Goal: Task Accomplishment & Management: Use online tool/utility

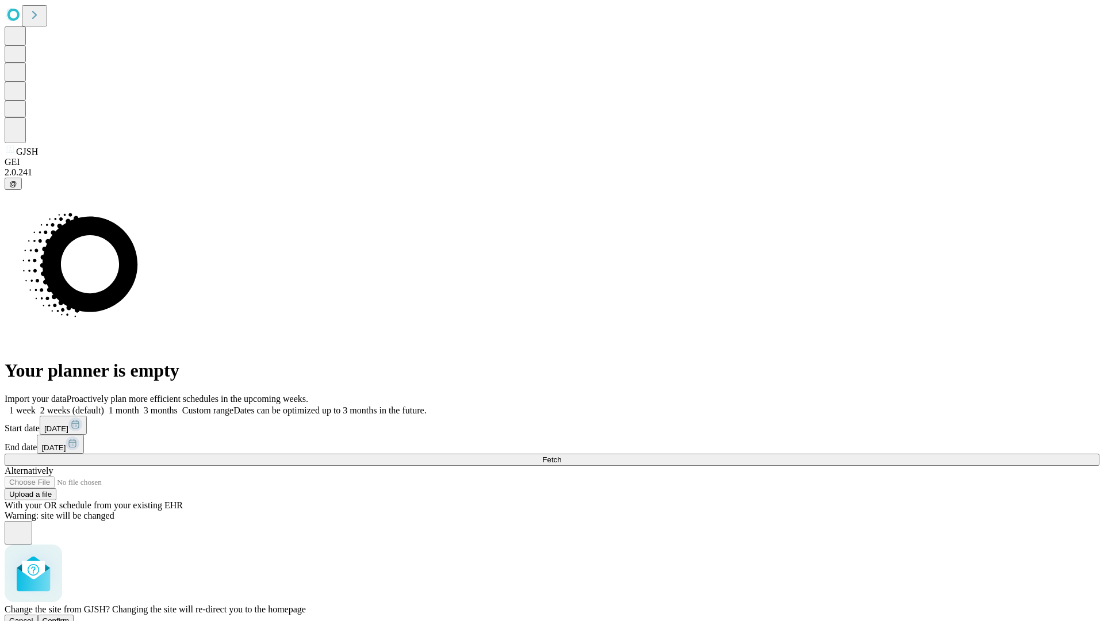
click at [70, 617] on span "Confirm" at bounding box center [56, 621] width 27 height 9
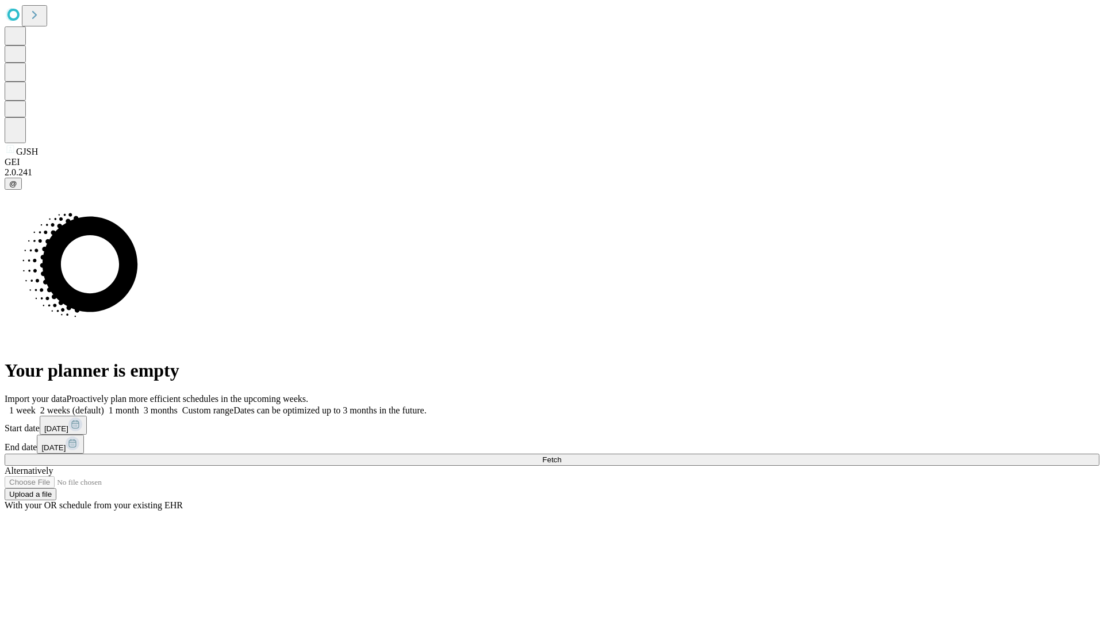
click at [139, 406] on label "1 month" at bounding box center [121, 411] width 35 height 10
click at [561, 456] on span "Fetch" at bounding box center [551, 460] width 19 height 9
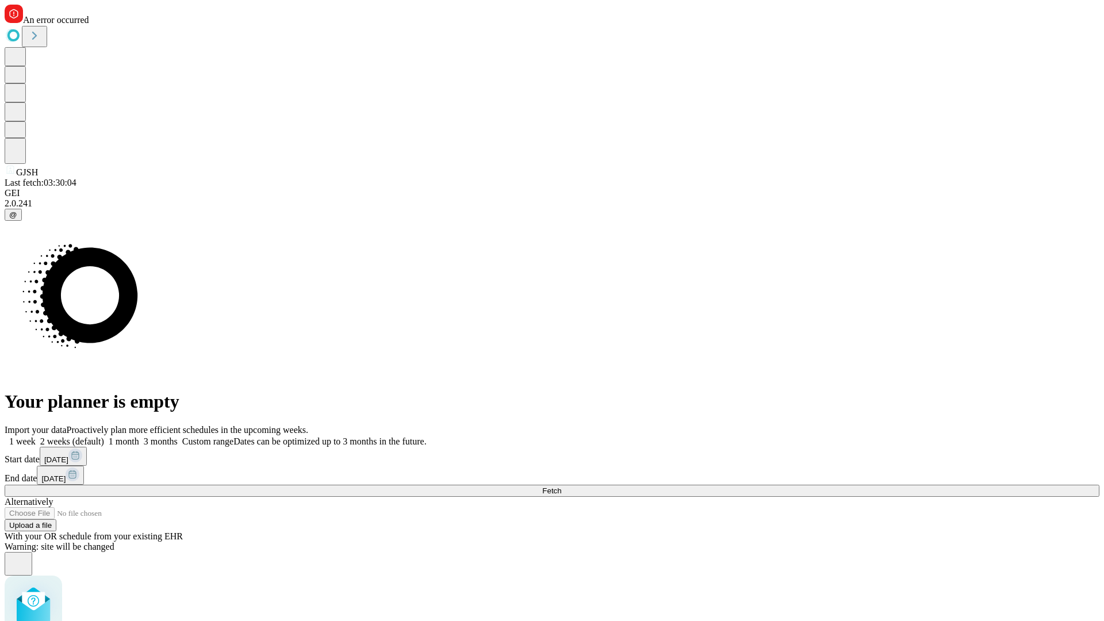
click at [139, 437] on label "1 month" at bounding box center [121, 442] width 35 height 10
click at [561, 487] on span "Fetch" at bounding box center [551, 491] width 19 height 9
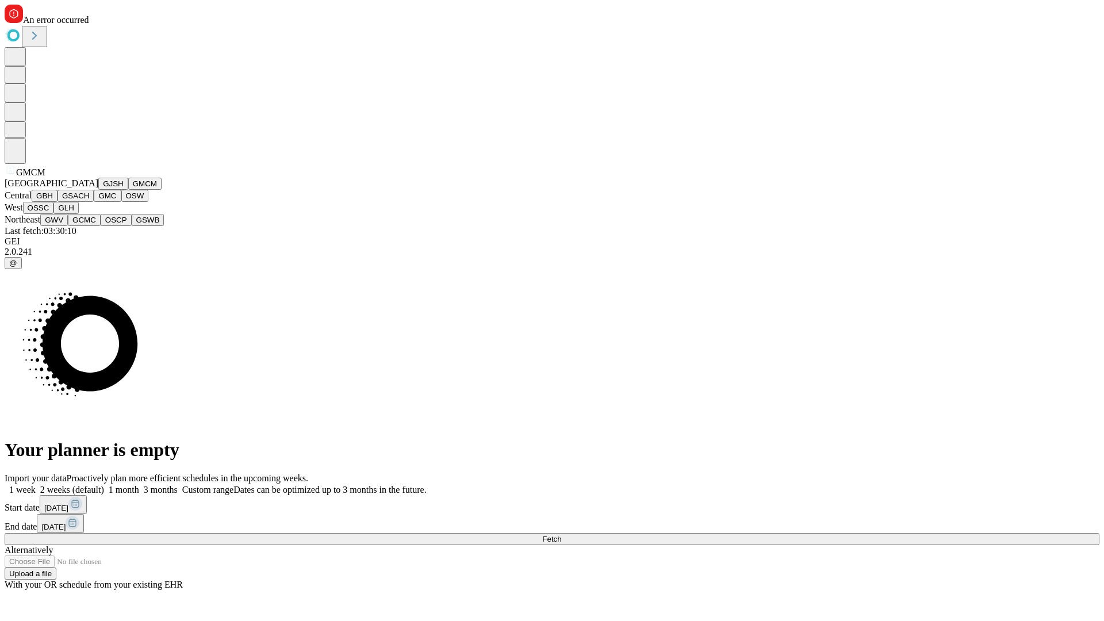
click at [58, 202] on button "GBH" at bounding box center [45, 196] width 26 height 12
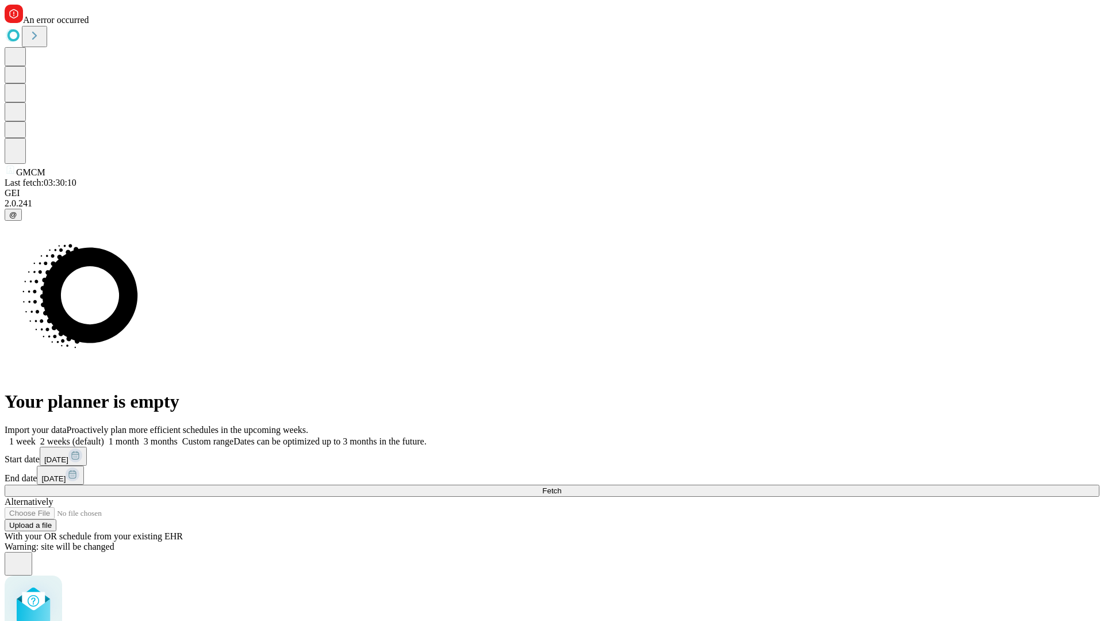
click at [139, 437] on label "1 month" at bounding box center [121, 442] width 35 height 10
click at [561, 487] on span "Fetch" at bounding box center [551, 491] width 19 height 9
click at [139, 437] on label "1 month" at bounding box center [121, 442] width 35 height 10
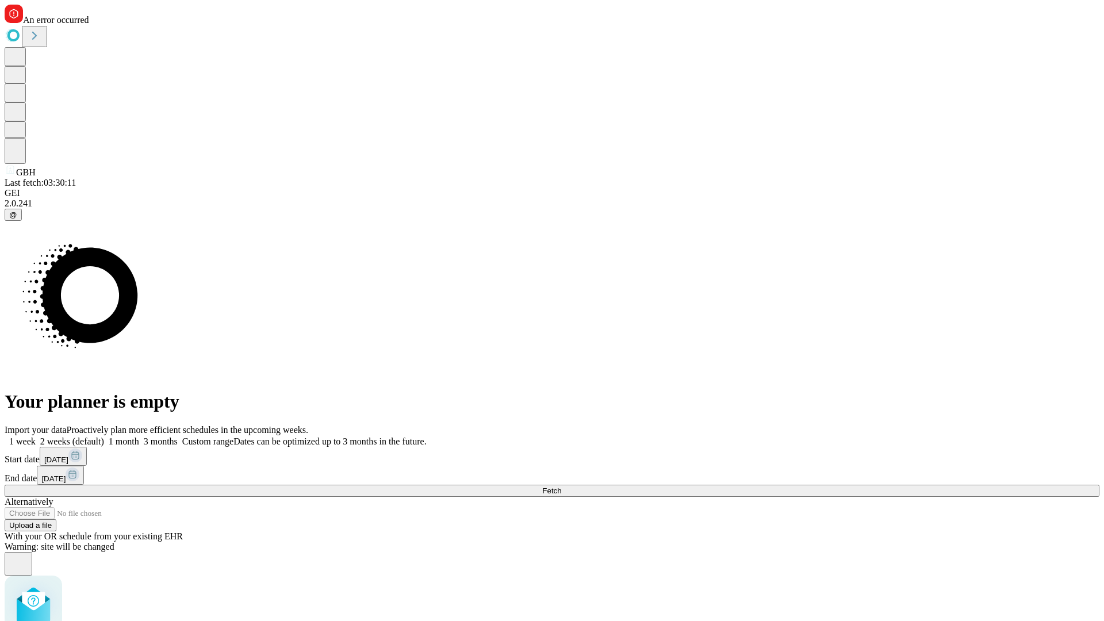
click at [561, 487] on span "Fetch" at bounding box center [551, 491] width 19 height 9
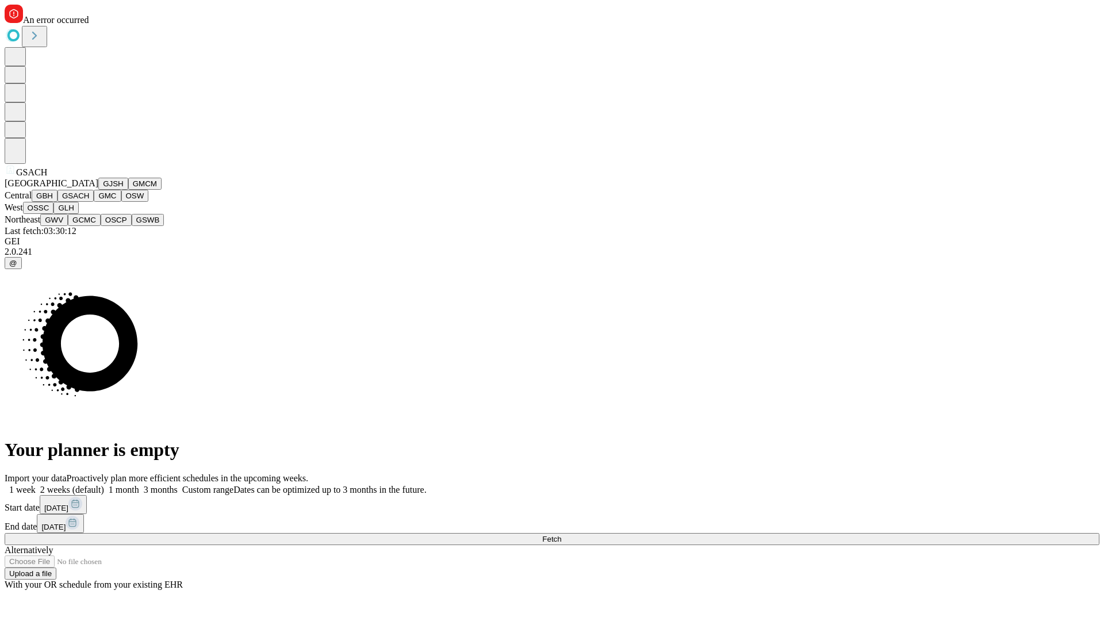
click at [94, 202] on button "GMC" at bounding box center [107, 196] width 27 height 12
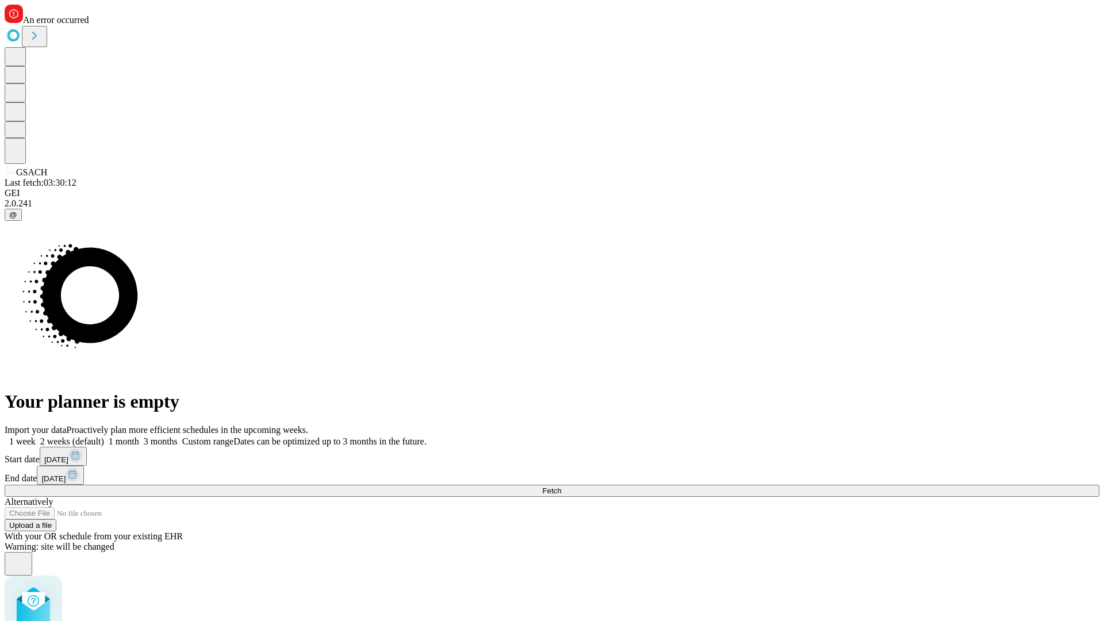
click at [139, 437] on label "1 month" at bounding box center [121, 442] width 35 height 10
click at [561, 487] on span "Fetch" at bounding box center [551, 491] width 19 height 9
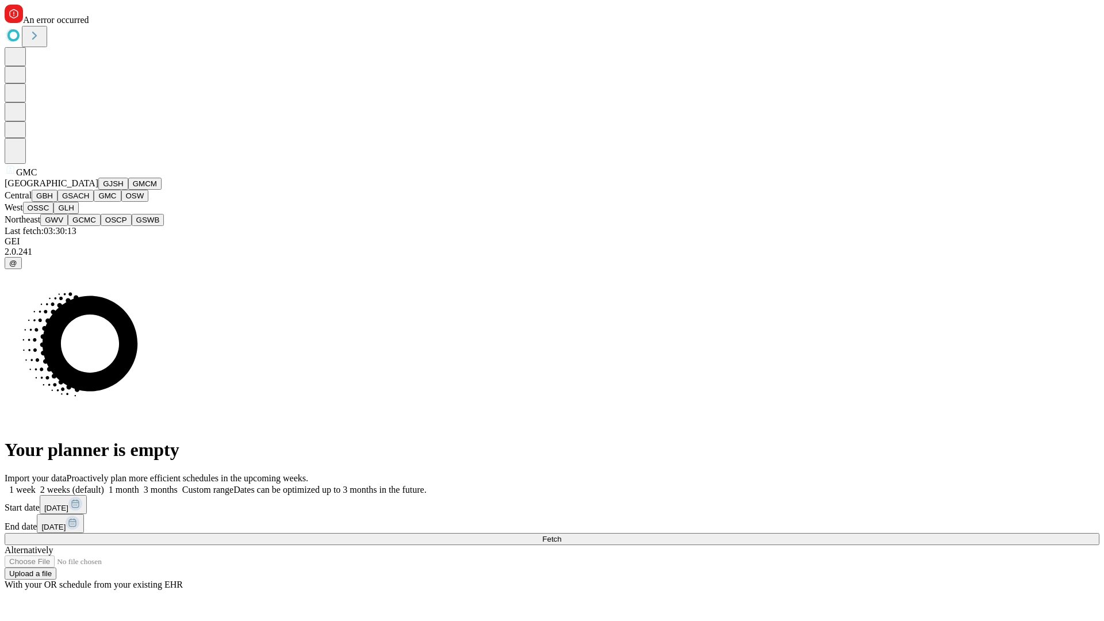
click at [121, 202] on button "OSW" at bounding box center [135, 196] width 28 height 12
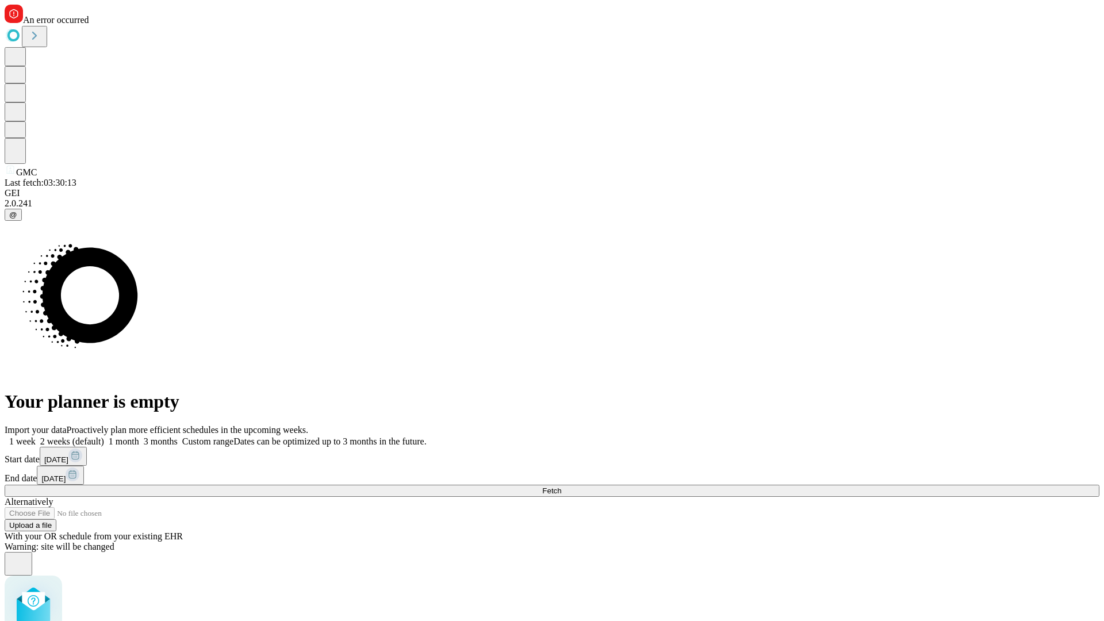
click at [139, 437] on label "1 month" at bounding box center [121, 442] width 35 height 10
click at [561, 487] on span "Fetch" at bounding box center [551, 491] width 19 height 9
click at [139, 437] on label "1 month" at bounding box center [121, 442] width 35 height 10
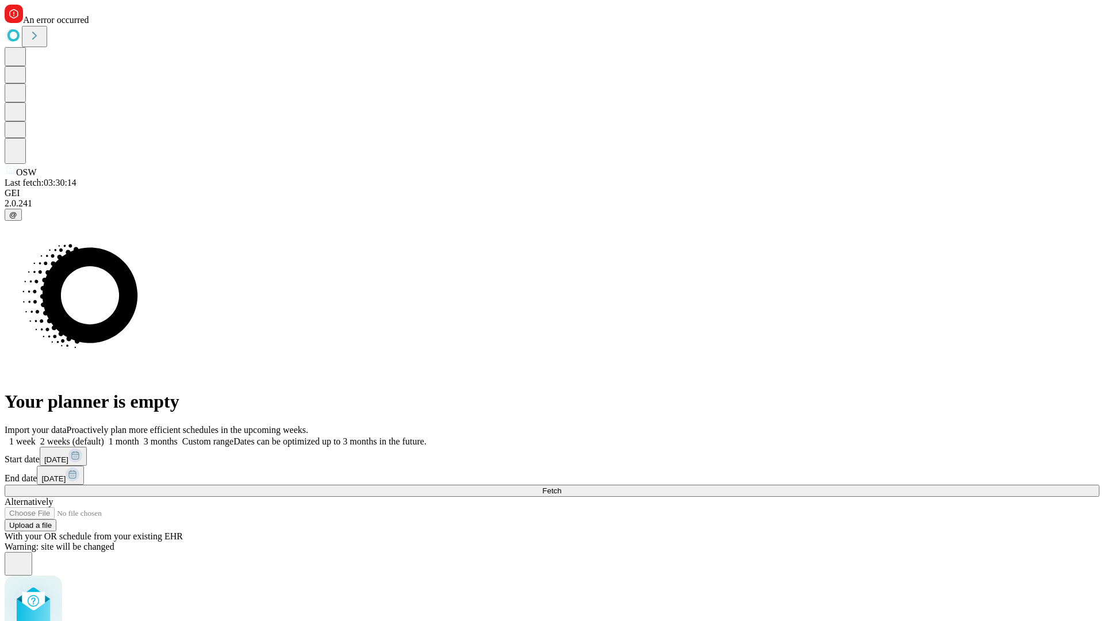
click at [561, 487] on span "Fetch" at bounding box center [551, 491] width 19 height 9
click at [139, 437] on label "1 month" at bounding box center [121, 442] width 35 height 10
click at [561, 487] on span "Fetch" at bounding box center [551, 491] width 19 height 9
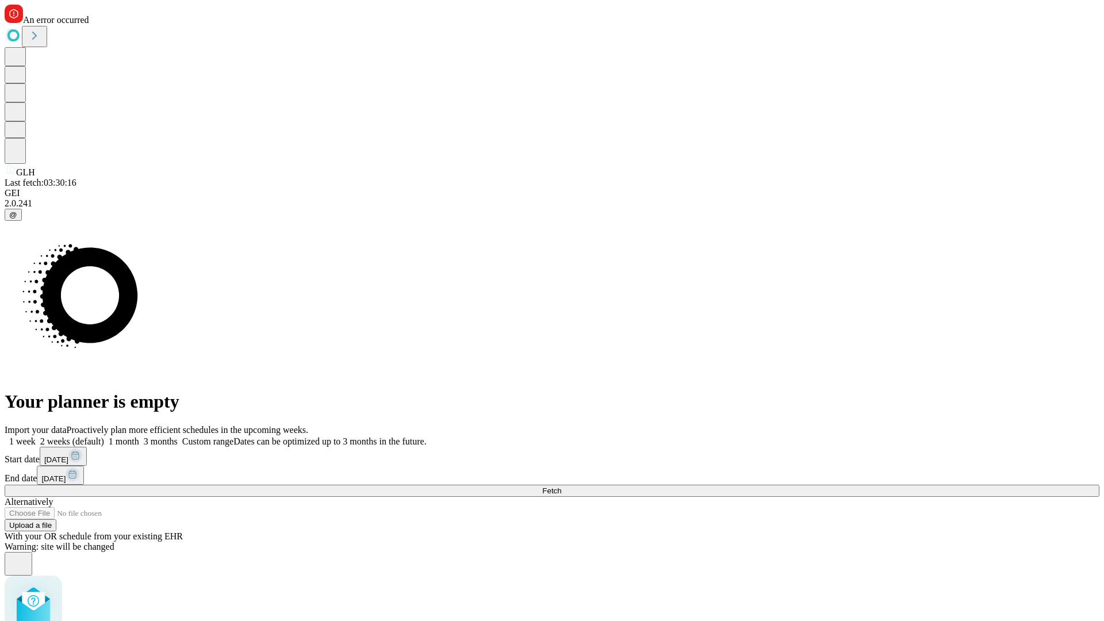
click at [139, 437] on label "1 month" at bounding box center [121, 442] width 35 height 10
click at [561, 487] on span "Fetch" at bounding box center [551, 491] width 19 height 9
click at [139, 437] on label "1 month" at bounding box center [121, 442] width 35 height 10
click at [561, 487] on span "Fetch" at bounding box center [551, 491] width 19 height 9
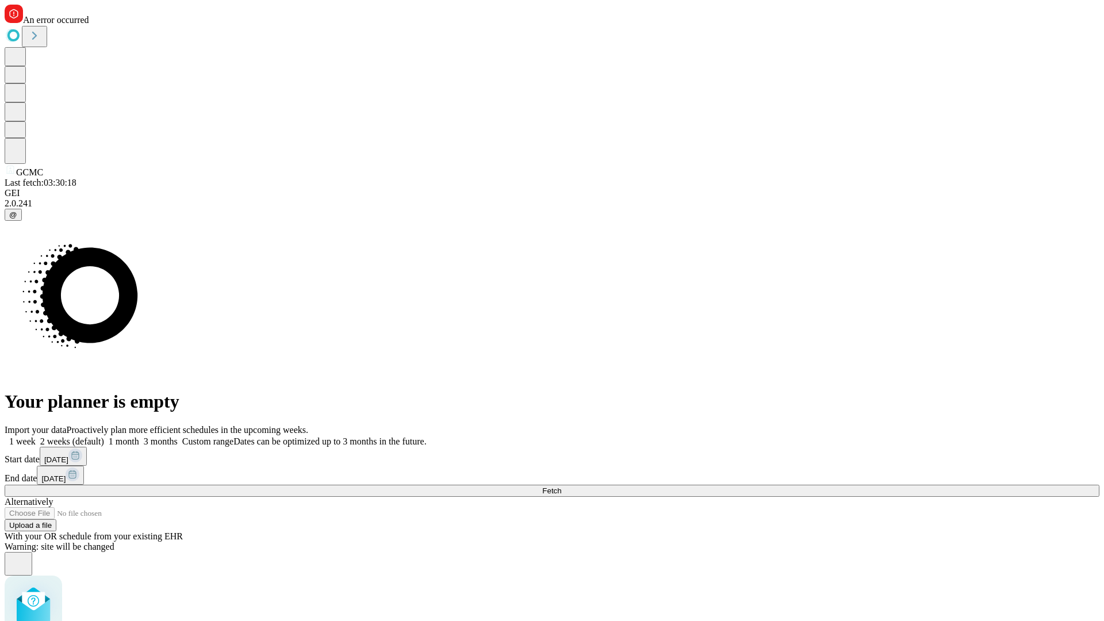
click at [139, 437] on label "1 month" at bounding box center [121, 442] width 35 height 10
click at [561, 487] on span "Fetch" at bounding box center [551, 491] width 19 height 9
click at [139, 437] on label "1 month" at bounding box center [121, 442] width 35 height 10
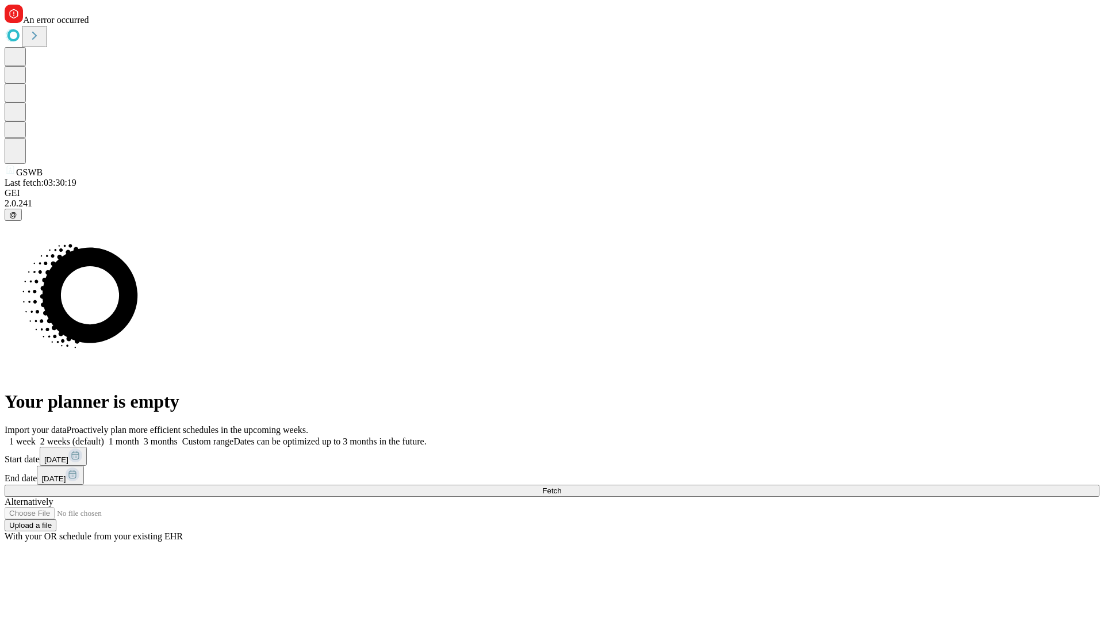
click at [561, 487] on span "Fetch" at bounding box center [551, 491] width 19 height 9
